Goal: Navigation & Orientation: Find specific page/section

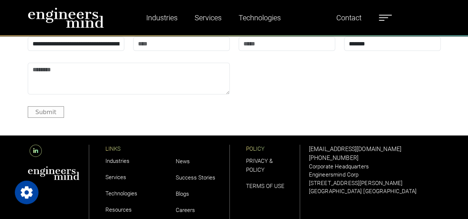
scroll to position [2485, 0]
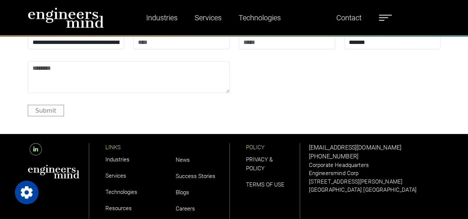
click at [185, 206] on link "Careers" at bounding box center [185, 209] width 19 height 7
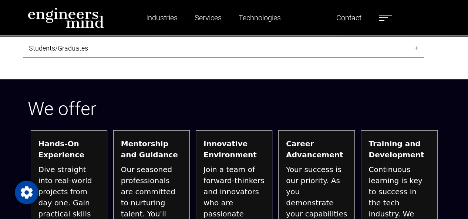
scroll to position [824, 0]
